Goal: Task Accomplishment & Management: Manage account settings

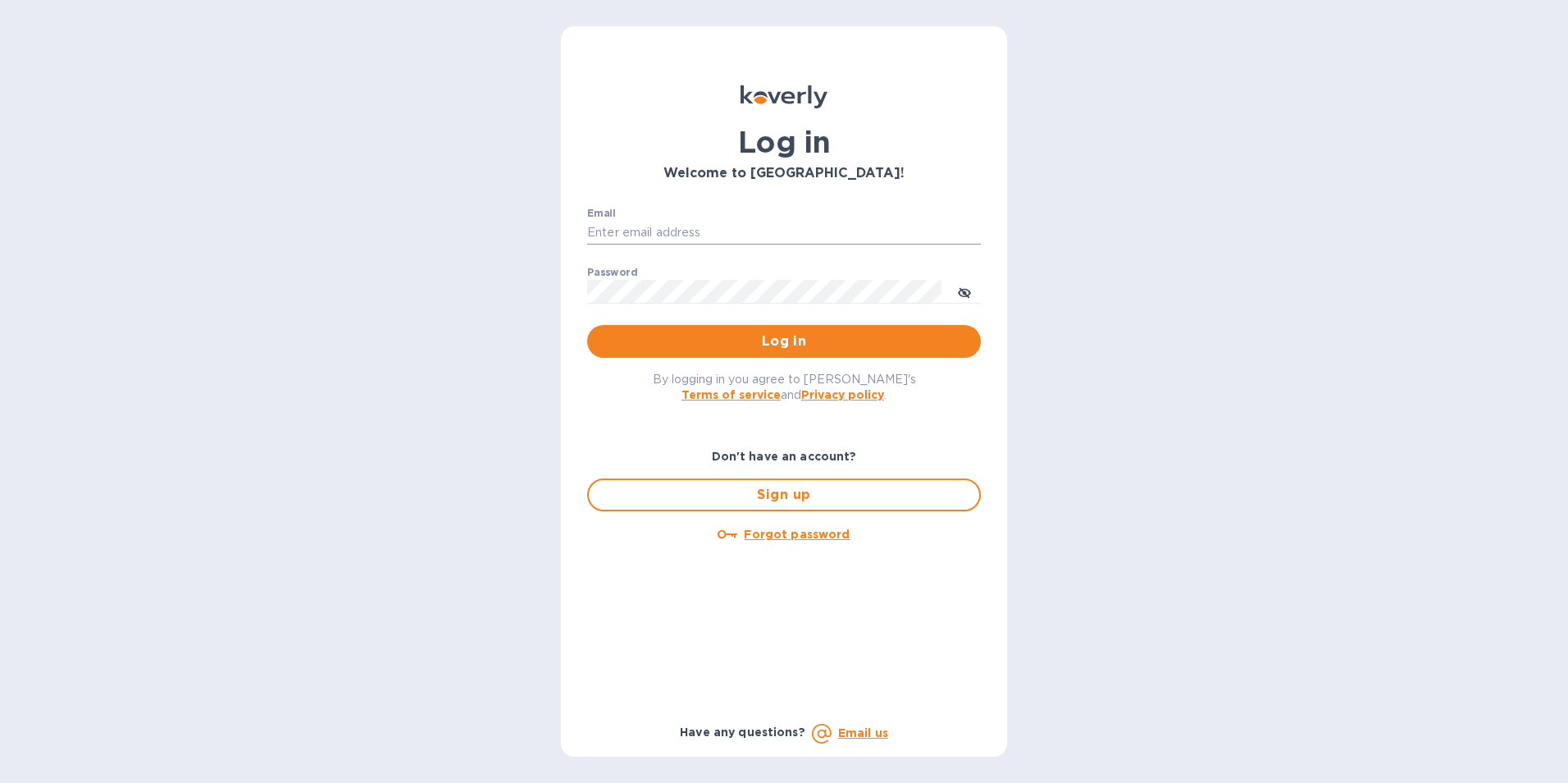
click at [785, 222] on input "Email" at bounding box center [784, 233] width 394 height 24
type input "Shia@styleedit.com"
click at [775, 224] on input "Shia@styleedit.com" at bounding box center [784, 233] width 394 height 24
click at [774, 235] on input "Shia@styleedit.com" at bounding box center [784, 233] width 394 height 24
click at [792, 351] on span "Log in" at bounding box center [784, 341] width 367 height 20
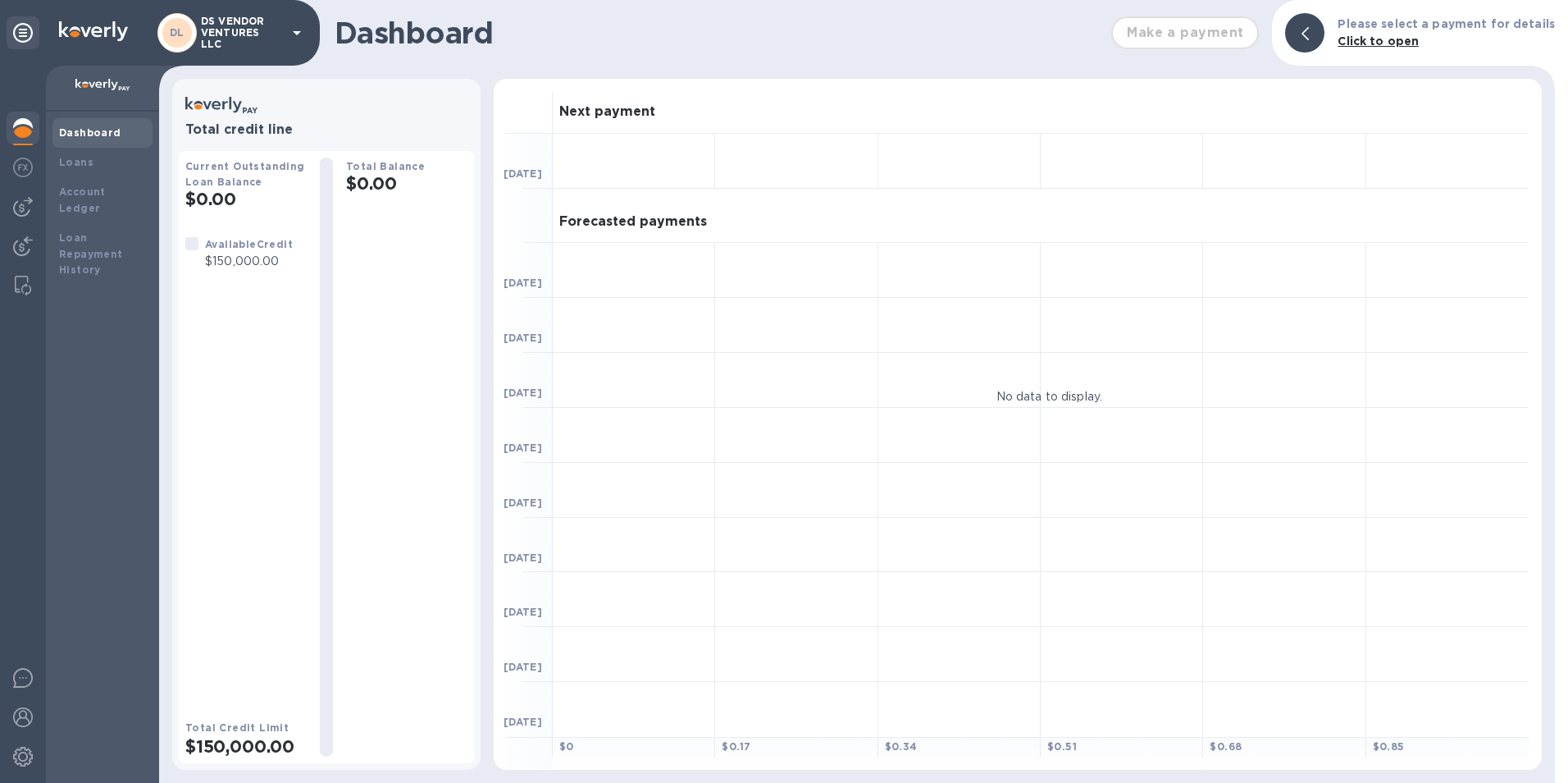
click at [237, 31] on p "DS VENDOR VENTURES LLC" at bounding box center [242, 32] width 82 height 34
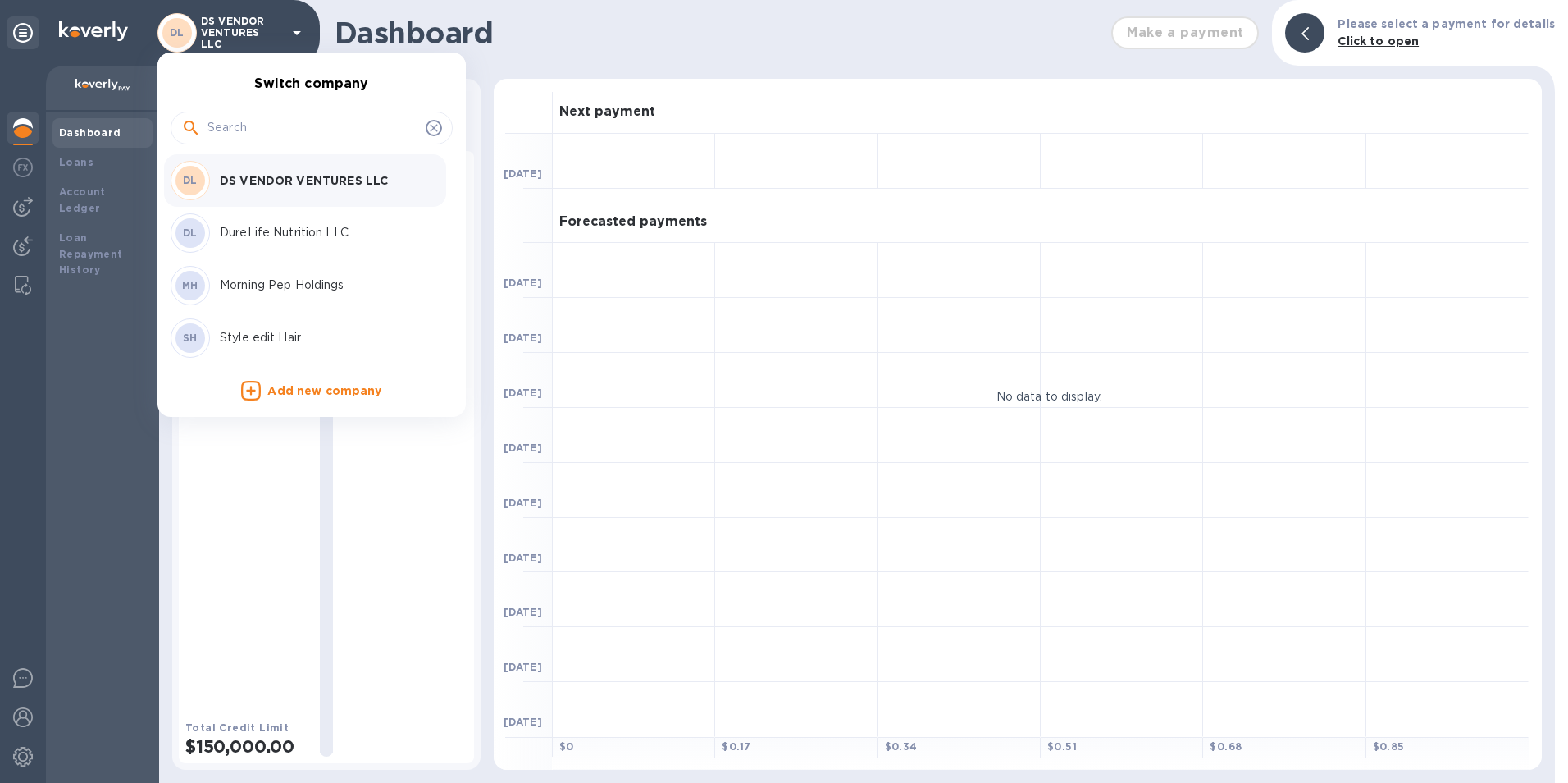
click at [560, 38] on div at bounding box center [784, 391] width 1568 height 783
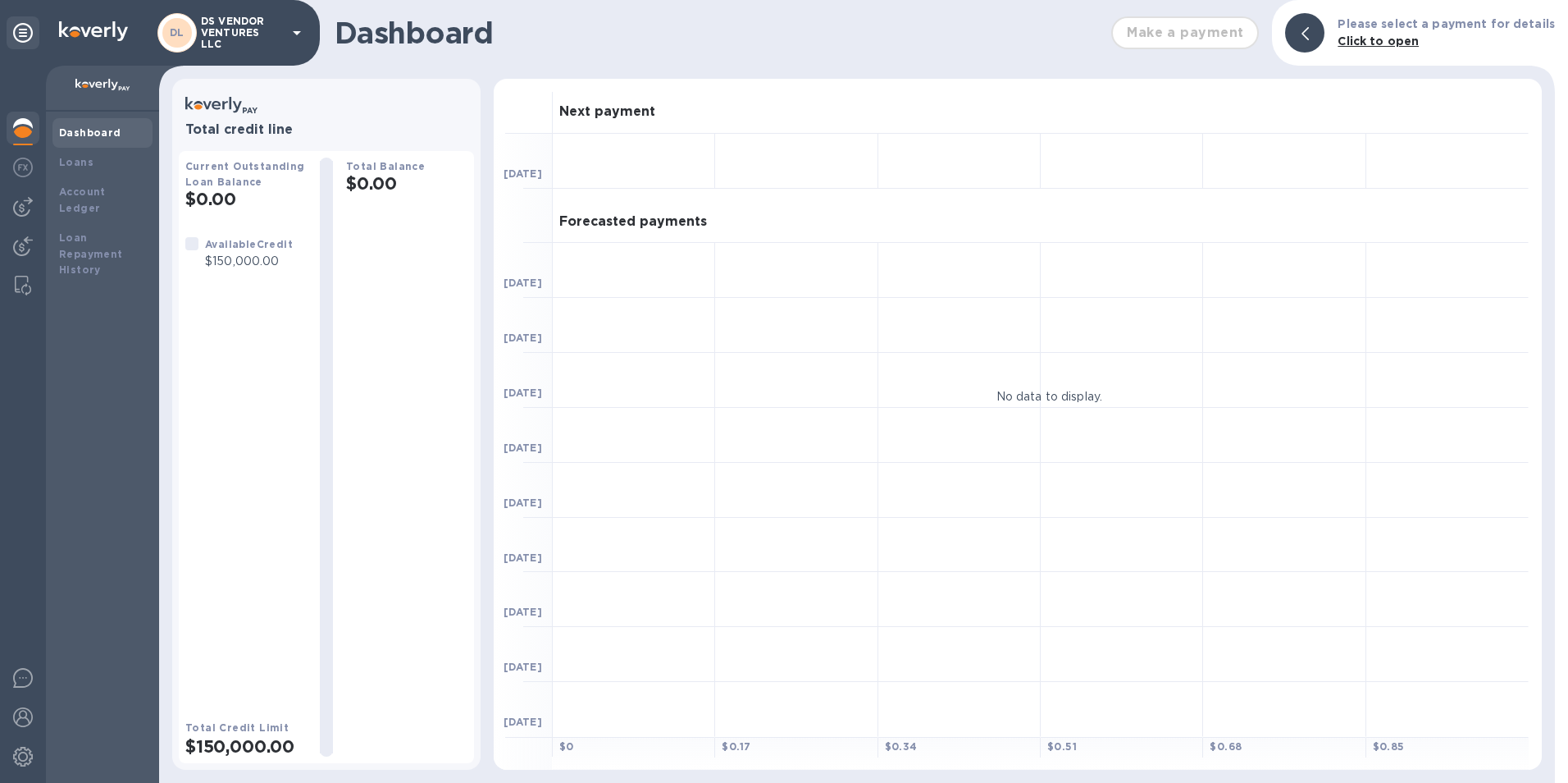
click at [250, 43] on p "DS VENDOR VENTURES LLC" at bounding box center [242, 32] width 82 height 34
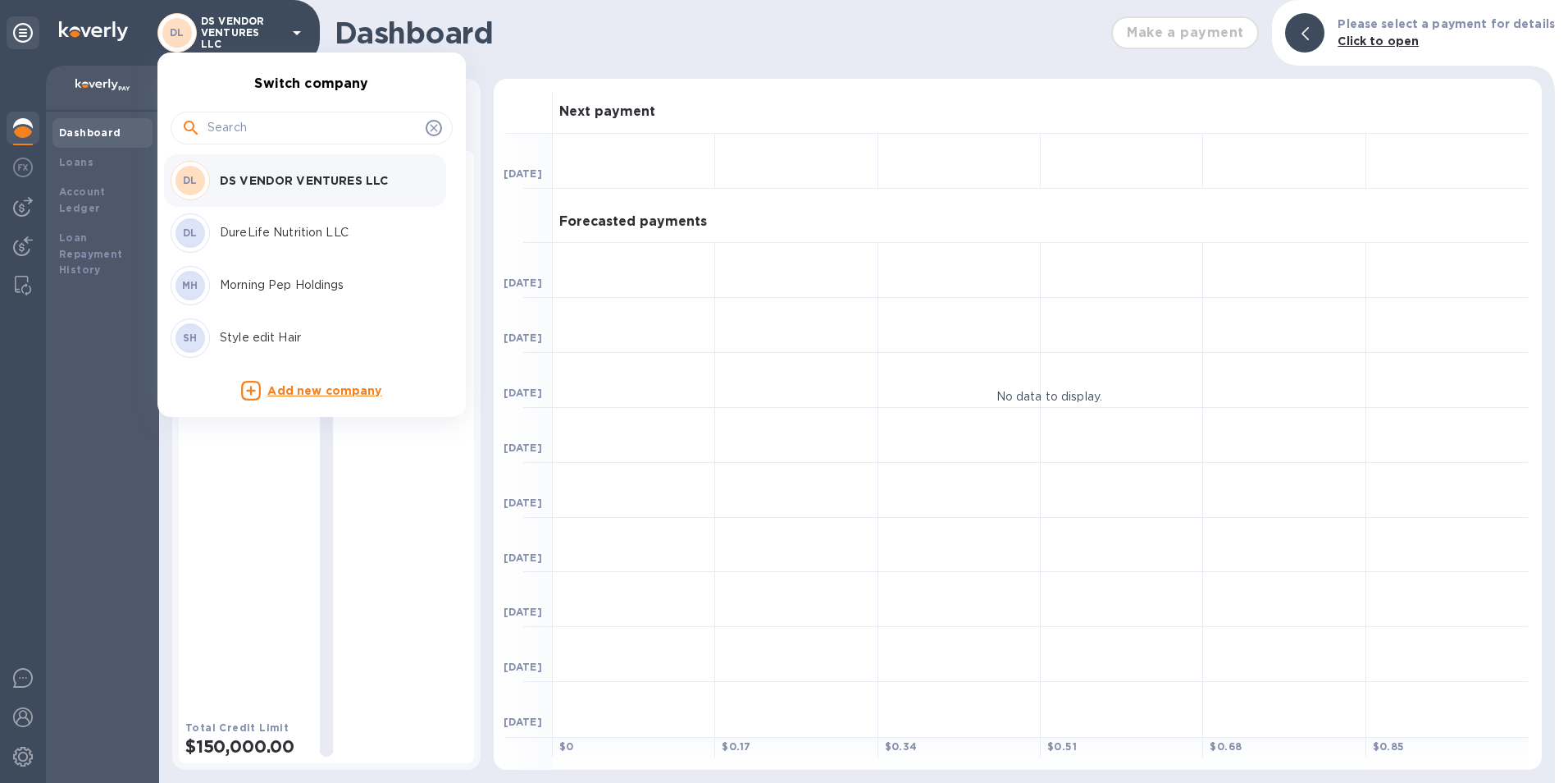
click at [253, 218] on div "DL DureLife Nutrition LLC" at bounding box center [299, 233] width 256 height 39
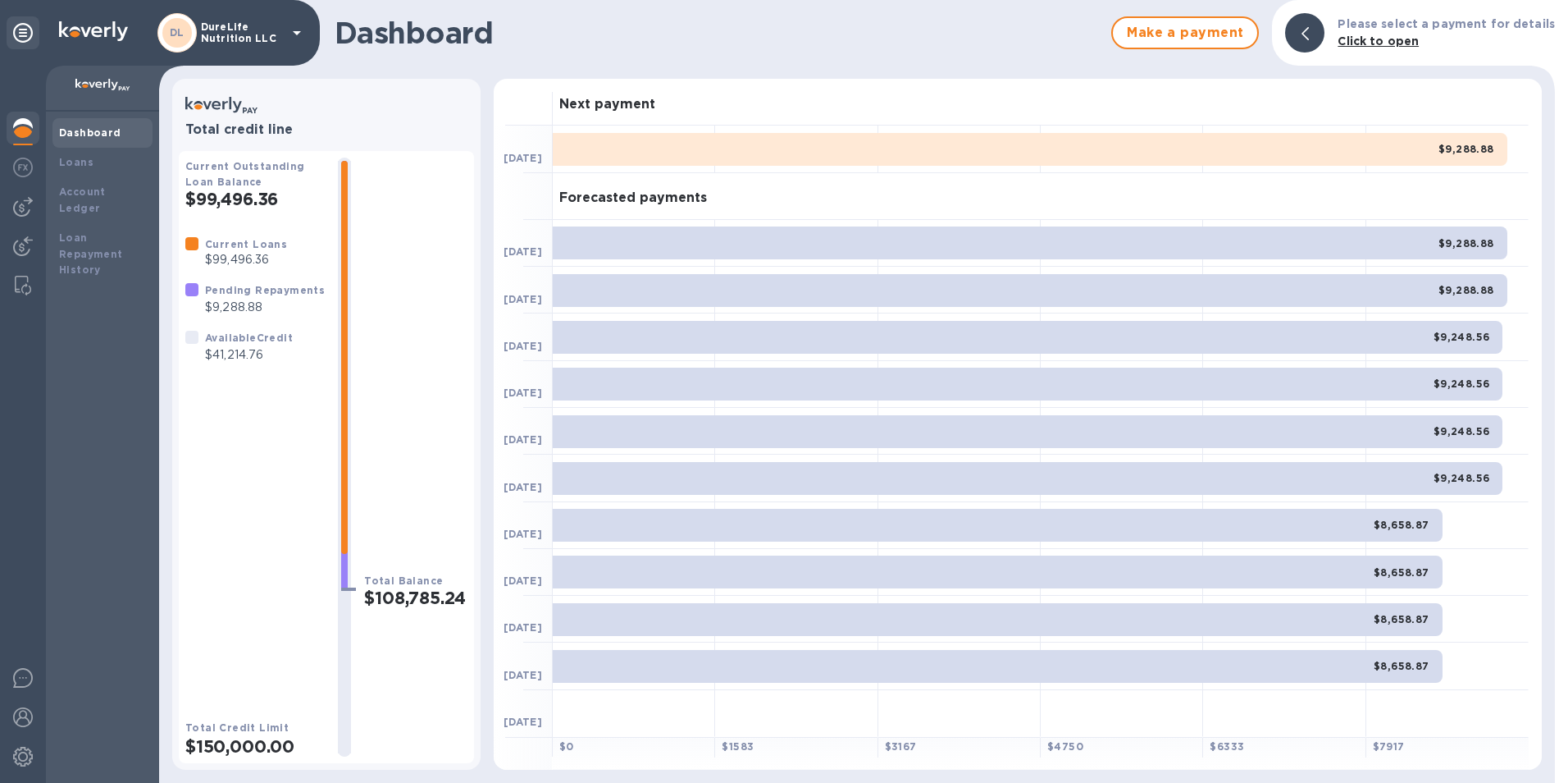
click at [219, 22] on p "DureLife Nutrition LLC" at bounding box center [242, 33] width 82 height 23
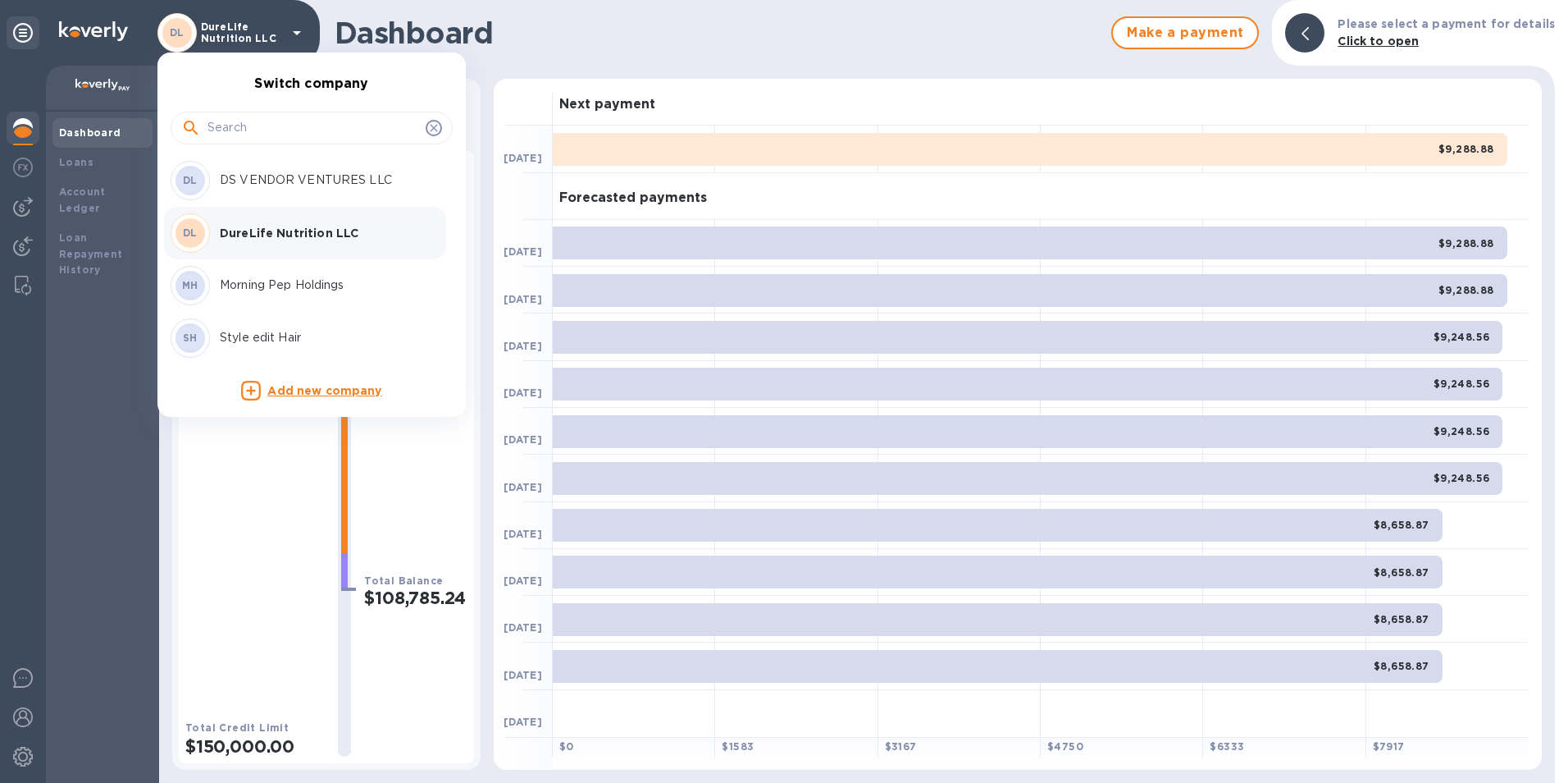
click at [312, 181] on p "DS VENDOR VENTURES LLC" at bounding box center [323, 180] width 207 height 18
